Goal: Task Accomplishment & Management: Manage account settings

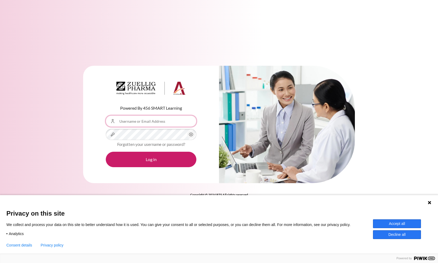
click at [143, 122] on input "Username or Email Address" at bounding box center [151, 121] width 91 height 11
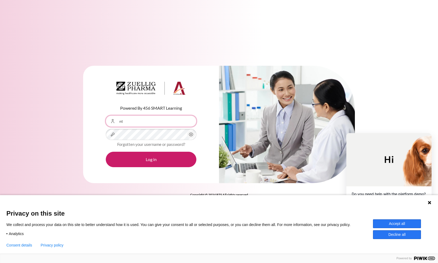
type input "n"
click at [144, 125] on input "ntrghi" at bounding box center [151, 121] width 91 height 11
type input "ntrghieu"
click at [76, 134] on div "Powered By 456 SMART Learning Username or Email Address ntrghieu Password Forgo…" at bounding box center [219, 128] width 438 height 140
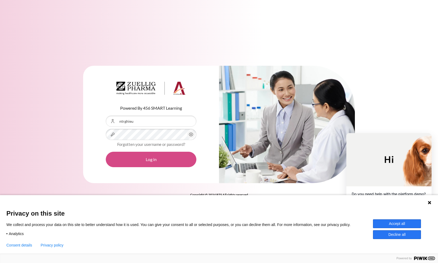
click at [140, 162] on button "Log in" at bounding box center [151, 159] width 91 height 15
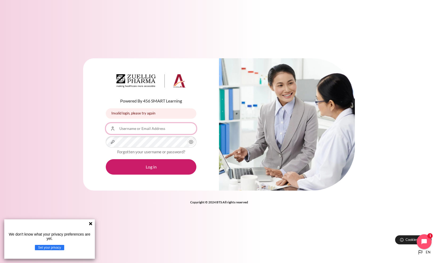
click at [141, 126] on input "Username or Email Address" at bounding box center [151, 128] width 91 height 11
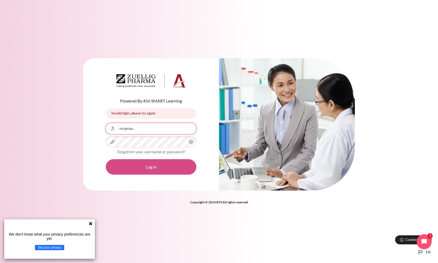
type input "ntrghieu"
click at [117, 167] on button "Log in" at bounding box center [151, 166] width 91 height 15
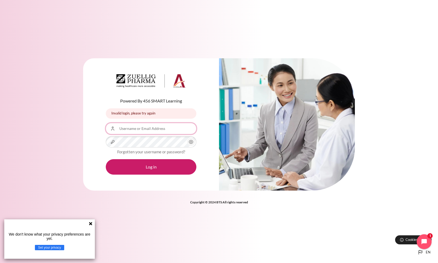
click at [137, 131] on input "Username or Email Address" at bounding box center [151, 128] width 91 height 11
type input "ntrghieu@zuelligpharma.com"
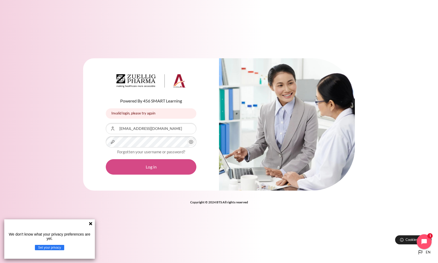
click at [159, 171] on button "Log in" at bounding box center [151, 166] width 91 height 15
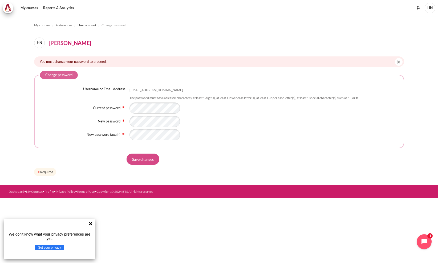
click at [143, 160] on input "Save changes" at bounding box center [143, 159] width 33 height 11
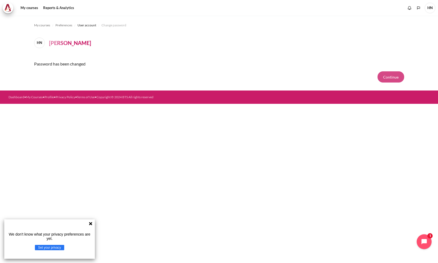
click at [392, 76] on button "Continue" at bounding box center [391, 76] width 27 height 11
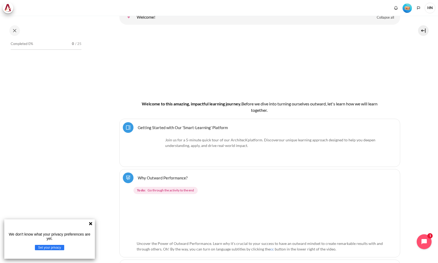
scroll to position [55, 0]
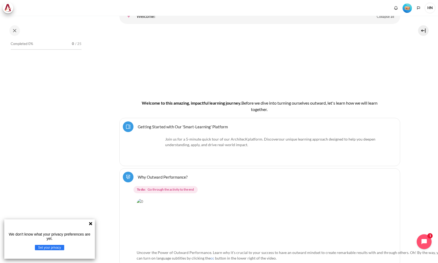
click at [90, 224] on icon at bounding box center [90, 223] width 3 height 3
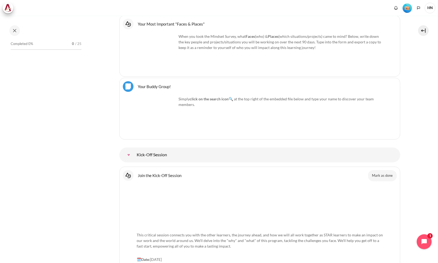
scroll to position [532, 0]
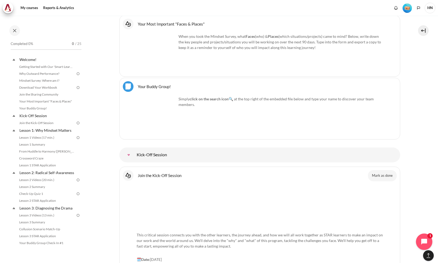
click at [425, 243] on icon "Open chat widget" at bounding box center [427, 242] width 5 height 5
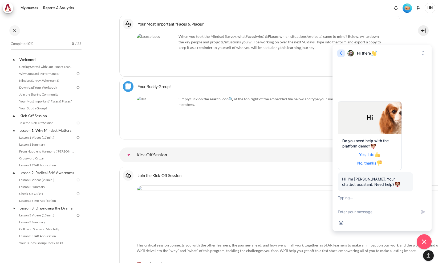
click at [341, 54] on icon "button" at bounding box center [340, 53] width 5 height 5
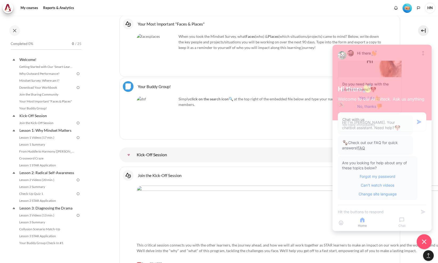
scroll to position [20, 0]
